Goal: Navigation & Orientation: Find specific page/section

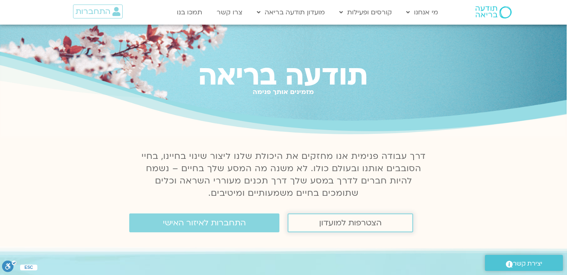
scroll to position [74, 0]
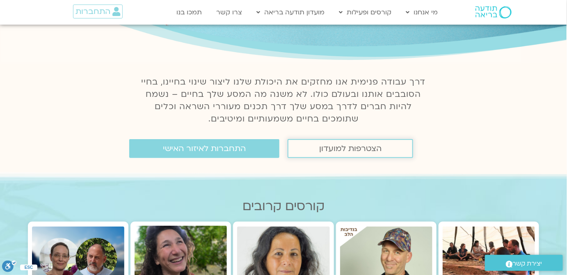
click at [339, 149] on span "הצטרפות למועדון" at bounding box center [350, 148] width 62 height 9
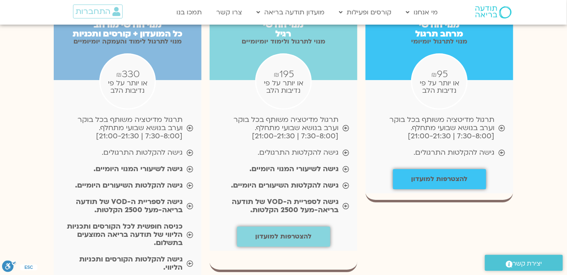
scroll to position [894, 0]
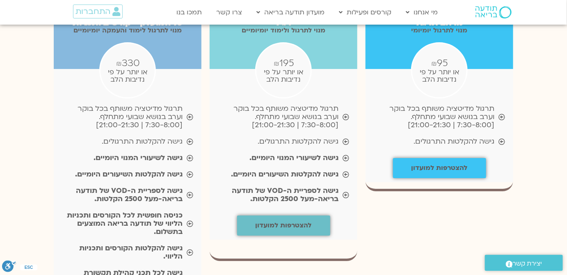
click at [305, 215] on link "להצטרפות למועדון" at bounding box center [283, 225] width 93 height 20
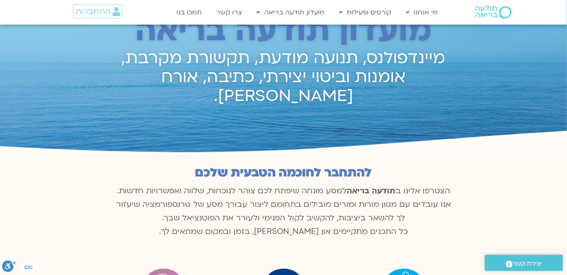
scroll to position [0, 0]
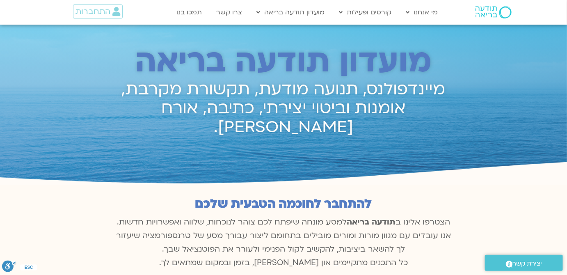
click at [84, 2] on div "התחברות" at bounding box center [91, 12] width 85 height 24
click at [89, 12] on span "התחברות" at bounding box center [92, 11] width 35 height 9
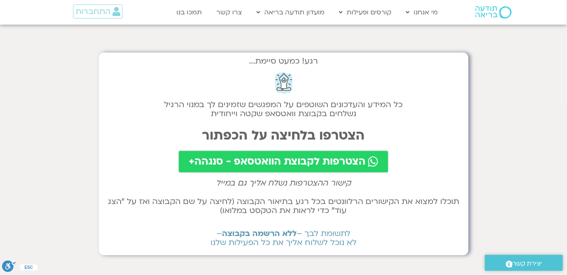
click at [266, 164] on span "הצטרפות לקבוצת הוואטסאפ - סנגהה+" at bounding box center [277, 161] width 177 height 11
click at [341, 101] on h2 "כל המידע והעדכונים השוטפים על המפגשים שזמינים לך במנוי הרגיל נשלחים בקבוצת וואט…" at bounding box center [283, 109] width 353 height 18
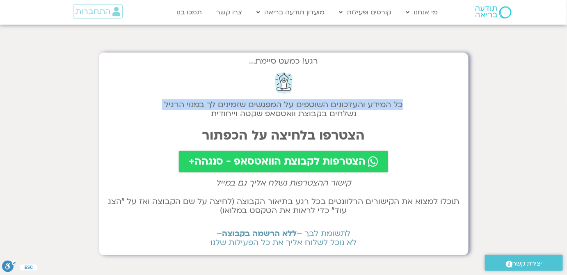
click at [341, 101] on h2 "כל המידע והעדכונים השוטפים על המפגשים שזמינים לך במנוי הרגיל נשלחים בקבוצת וואט…" at bounding box center [283, 109] width 353 height 18
click at [358, 109] on h2 "כל המידע והעדכונים השוטפים על המפגשים שזמינים לך במנוי הרגיל נשלחים בקבוצת וואט…" at bounding box center [283, 109] width 353 height 18
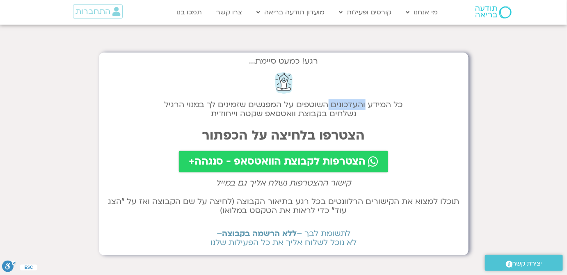
click at [358, 109] on h2 "כל המידע והעדכונים השוטפים על המפגשים שזמינים לך במנוי הרגיל נשלחים בקבוצת וואט…" at bounding box center [283, 109] width 353 height 18
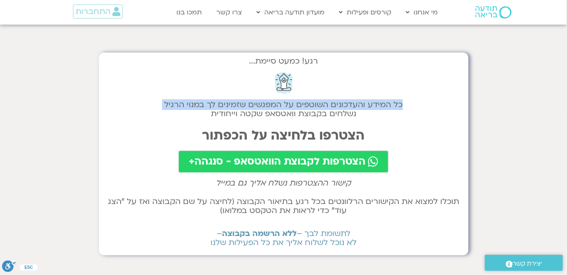
click at [358, 109] on h2 "כל המידע והעדכונים השוטפים על המפגשים שזמינים לך במנוי הרגיל נשלחים בקבוצת וואט…" at bounding box center [283, 109] width 353 height 18
click at [362, 116] on h2 "כל המידע והעדכונים השוטפים על המפגשים שזמינים לך במנוי הרגיל נשלחים בקבוצת וואט…" at bounding box center [283, 109] width 353 height 18
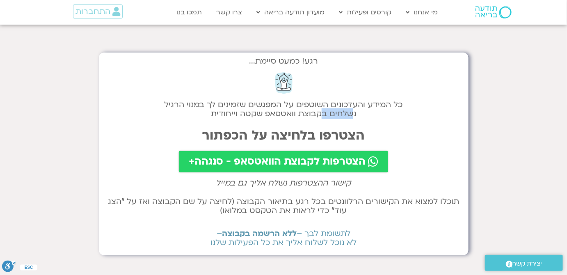
click at [362, 116] on h2 "כל המידע והעדכונים השוטפים על המפגשים שזמינים לך במנוי הרגיל נשלחים בקבוצת וואט…" at bounding box center [283, 109] width 353 height 18
click at [333, 182] on h2 "קישור ההצטרפות נשלח אליך גם במייל" at bounding box center [283, 182] width 353 height 9
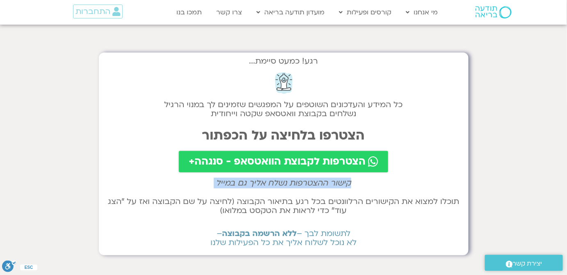
click at [333, 182] on h2 "קישור ההצטרפות נשלח אליך גם במייל" at bounding box center [283, 182] width 353 height 9
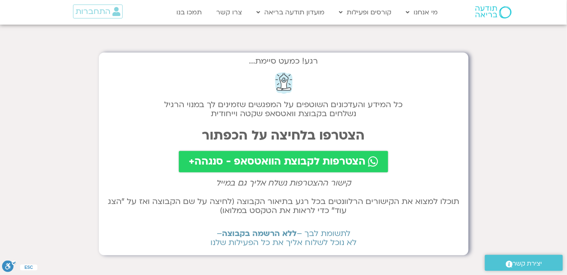
click at [385, 205] on h2 "תוכלו למצוא את הקישורים הרלוונטים בכל רגע בתיאור הקבוצה (לחיצה על שם הקבוצה ואז…" at bounding box center [283, 206] width 353 height 18
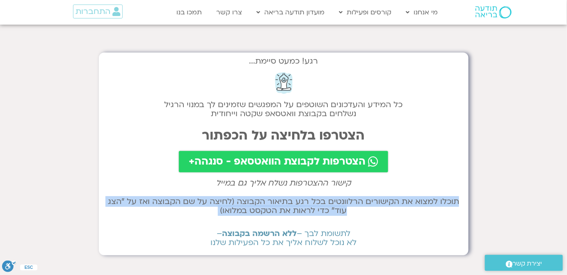
drag, startPoint x: 385, startPoint y: 205, endPoint x: 285, endPoint y: 156, distance: 111.1
click at [385, 205] on h2 "תוכלו למצוא את הקישורים הרלוונטים בכל רגע בתיאור הקבוצה (לחיצה על שם הקבוצה ואז…" at bounding box center [283, 206] width 353 height 18
click at [220, 204] on h2 "תוכלו למצוא את הקישורים הרלוונטים בכל רגע בתיאור הקבוצה (לחיצה על שם הקבוצה ואז…" at bounding box center [283, 206] width 353 height 18
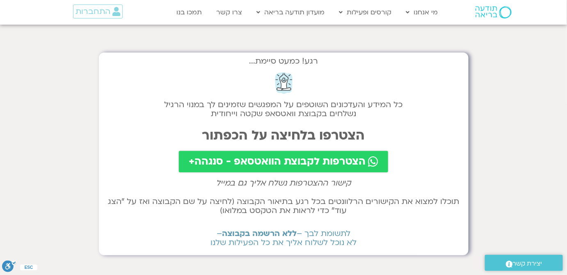
click at [256, 234] on b "ללא הרשמה בקבוצה" at bounding box center [259, 233] width 75 height 11
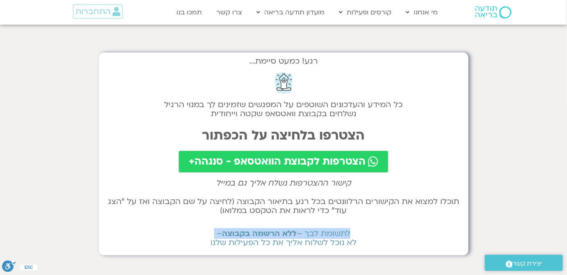
click at [256, 234] on b "ללא הרשמה בקבוצה" at bounding box center [259, 233] width 75 height 11
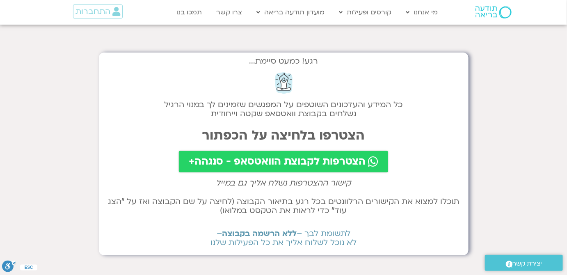
click at [262, 240] on h2 "לתשומת לבך – ללא הרשמה בקבוצה – לא נוכל לשלוח אליך את כל הפעילות שלנו" at bounding box center [283, 238] width 353 height 18
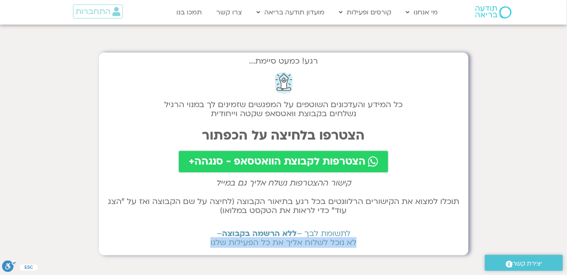
click at [262, 240] on h2 "לתשומת לבך – ללא הרשמה בקבוצה – לא נוכל לשלוח אליך את כל הפעילות שלנו" at bounding box center [283, 238] width 353 height 18
click at [115, 16] on link "התחברות" at bounding box center [98, 12] width 50 height 14
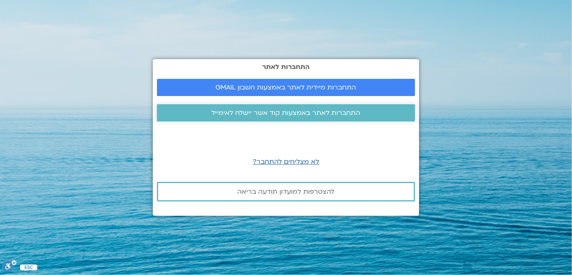
click at [340, 120] on link "התחברות לאתר באמצעות קוד אשר יישלח לאימייל" at bounding box center [286, 112] width 258 height 17
click at [322, 110] on span "התחברות לאתר באמצעות קוד אשר יישלח לאימייל" at bounding box center [286, 112] width 149 height 7
click at [309, 162] on span "לא מצליחים להתחבר?" at bounding box center [286, 161] width 66 height 9
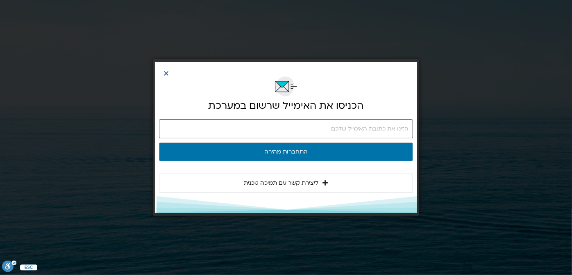
click at [386, 128] on input "email" at bounding box center [286, 128] width 254 height 19
type input "[EMAIL_ADDRESS][DOMAIN_NAME]"
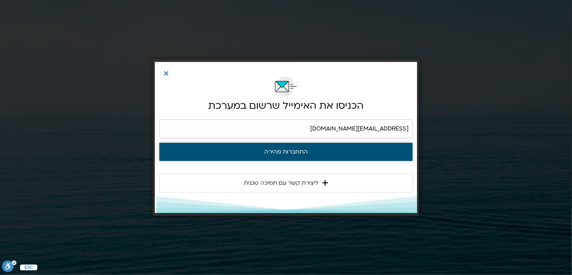
click at [352, 154] on button "התחברות מהירה" at bounding box center [286, 151] width 254 height 19
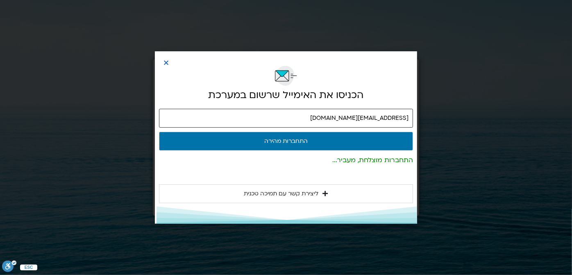
click at [385, 118] on input "[EMAIL_ADDRESS][DOMAIN_NAME]" at bounding box center [286, 118] width 254 height 19
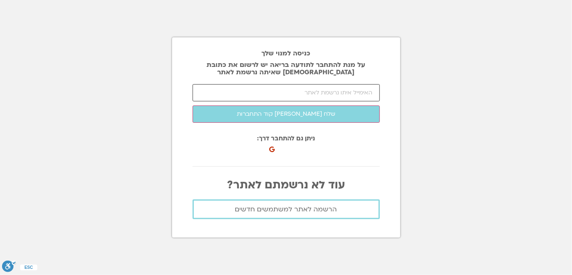
click at [351, 96] on input "email" at bounding box center [286, 92] width 187 height 17
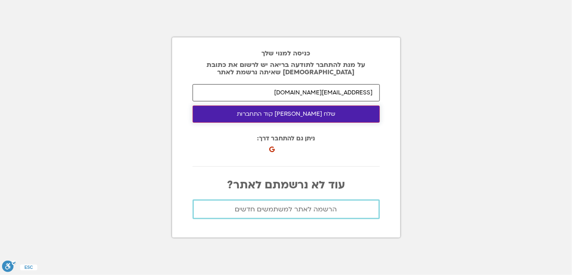
type input "[EMAIL_ADDRESS][DOMAIN_NAME]"
click at [336, 113] on button "שלח [PERSON_NAME] קוד התחברות" at bounding box center [286, 113] width 187 height 17
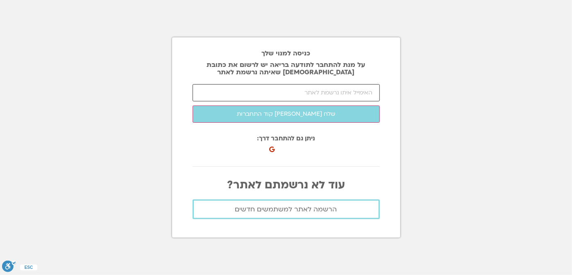
click at [335, 90] on input "email" at bounding box center [286, 92] width 187 height 17
type input "tamirshamay@gmail.com"
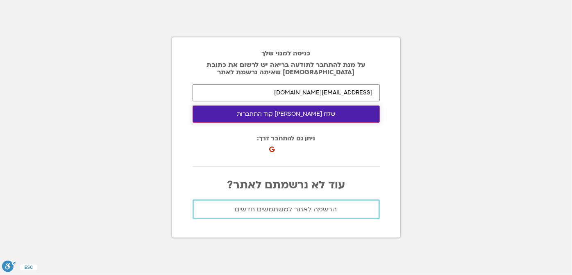
click at [343, 117] on button "שלח לי קוד התחברות" at bounding box center [286, 113] width 187 height 17
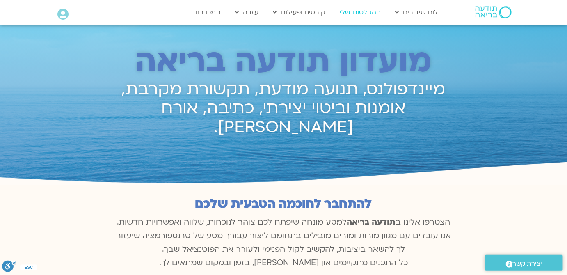
click at [367, 16] on link "ההקלטות שלי" at bounding box center [360, 13] width 49 height 16
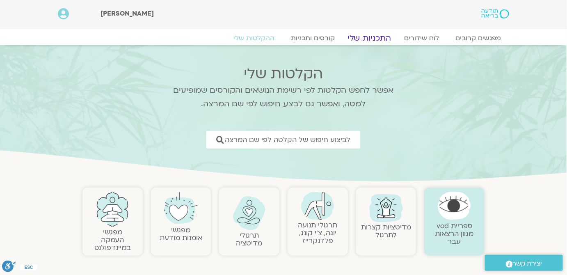
click at [364, 38] on link "התכניות שלי" at bounding box center [369, 38] width 64 height 10
click at [426, 39] on link "לוח שידורים" at bounding box center [421, 38] width 61 height 10
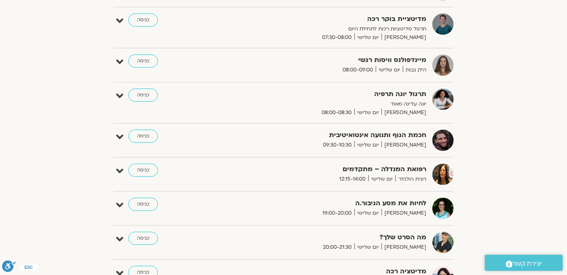
scroll to position [50, 0]
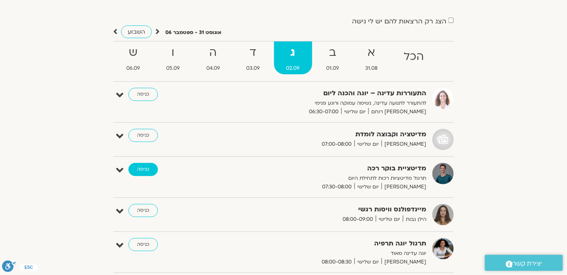
click at [145, 166] on link "כניסה" at bounding box center [143, 169] width 30 height 13
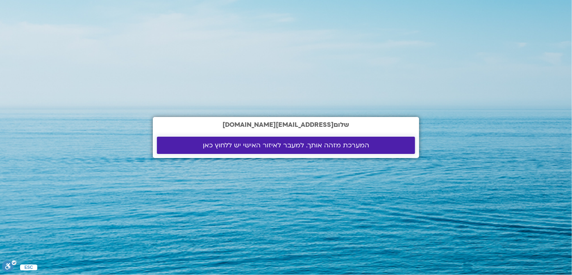
click at [298, 138] on link "המערכת מזהה אותך. למעבר לאיזור האישי יש ללחוץ כאן" at bounding box center [286, 145] width 258 height 17
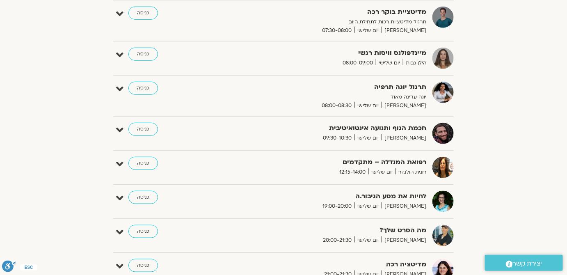
scroll to position [223, 0]
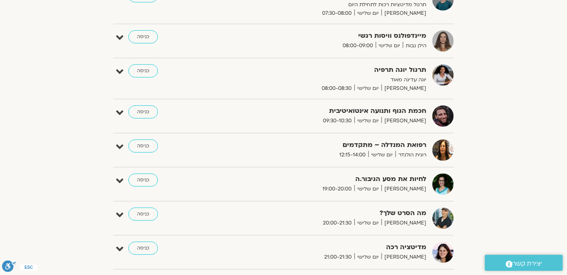
click at [398, 124] on div "חכמת הגוף ותנועה אינטואיטיבית [PERSON_NAME] יום שלישי 09:30-10:30 כניסה" at bounding box center [289, 115] width 328 height 21
click at [381, 122] on span "יום שלישי" at bounding box center [367, 120] width 27 height 9
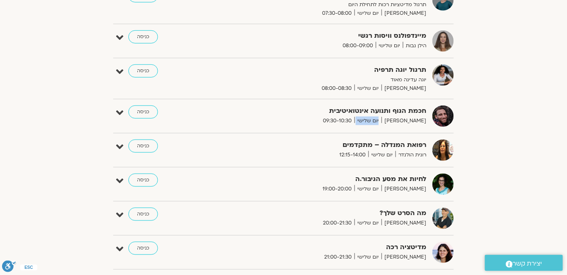
click at [381, 122] on span "יום שלישי" at bounding box center [367, 120] width 27 height 9
click at [413, 153] on span "רונית הולנדר" at bounding box center [410, 154] width 31 height 9
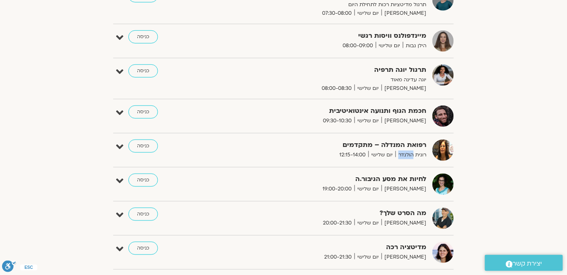
click at [413, 153] on span "רונית הולנדר" at bounding box center [410, 154] width 31 height 9
click at [415, 222] on span "[PERSON_NAME]" at bounding box center [403, 222] width 45 height 9
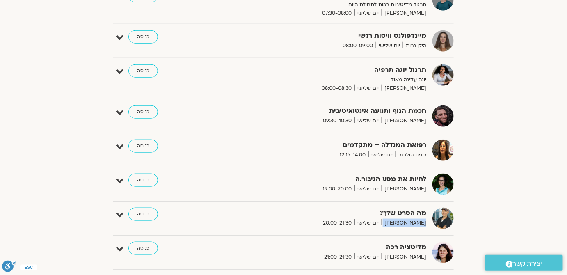
scroll to position [298, 0]
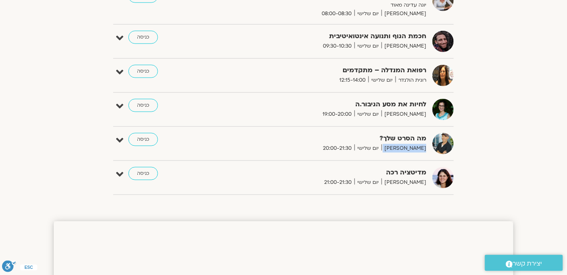
click at [410, 186] on div "מדיטציה רכה [PERSON_NAME] יום שלישי 21:00-21:30 כניסה" at bounding box center [289, 177] width 328 height 21
